Goal: Information Seeking & Learning: Learn about a topic

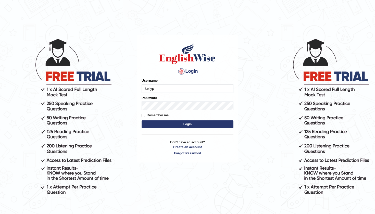
type input "kellyp"
click at [196, 124] on button "Login" at bounding box center [188, 125] width 92 height 8
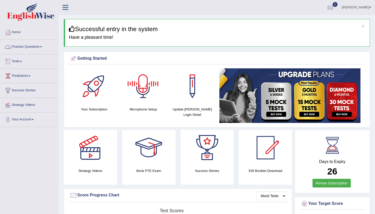
click at [23, 45] on link "Practice Questions" at bounding box center [29, 46] width 58 height 13
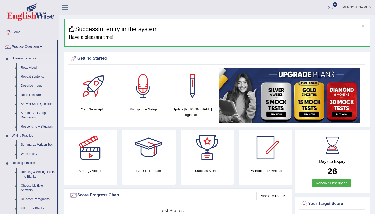
click at [27, 66] on link "Read Aloud" at bounding box center [38, 67] width 39 height 9
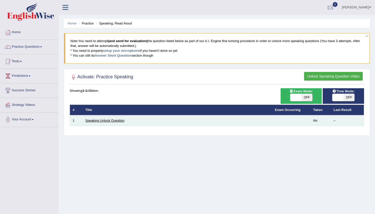
click at [116, 121] on link "Speaking Unlock Question" at bounding box center [105, 121] width 39 height 4
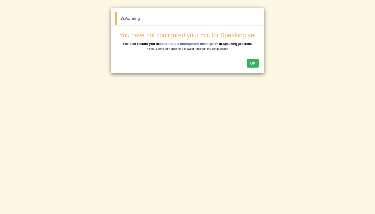
click at [257, 65] on button "OK" at bounding box center [253, 63] width 12 height 9
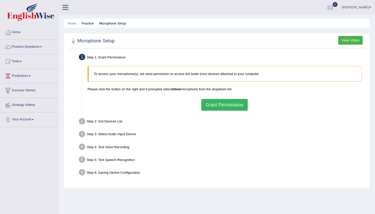
click at [226, 112] on div "To access your microphone(s), we need permission to access the audio (mic) devi…" at bounding box center [224, 89] width 279 height 50
click at [225, 107] on button "Grant Permissions" at bounding box center [225, 105] width 46 height 12
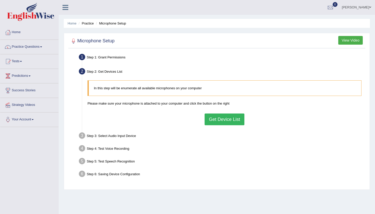
click at [211, 119] on button "Get Device List" at bounding box center [225, 120] width 40 height 12
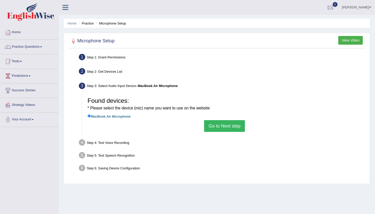
click at [215, 126] on button "Go to Next step" at bounding box center [224, 126] width 41 height 12
